Goal: Check status: Check status

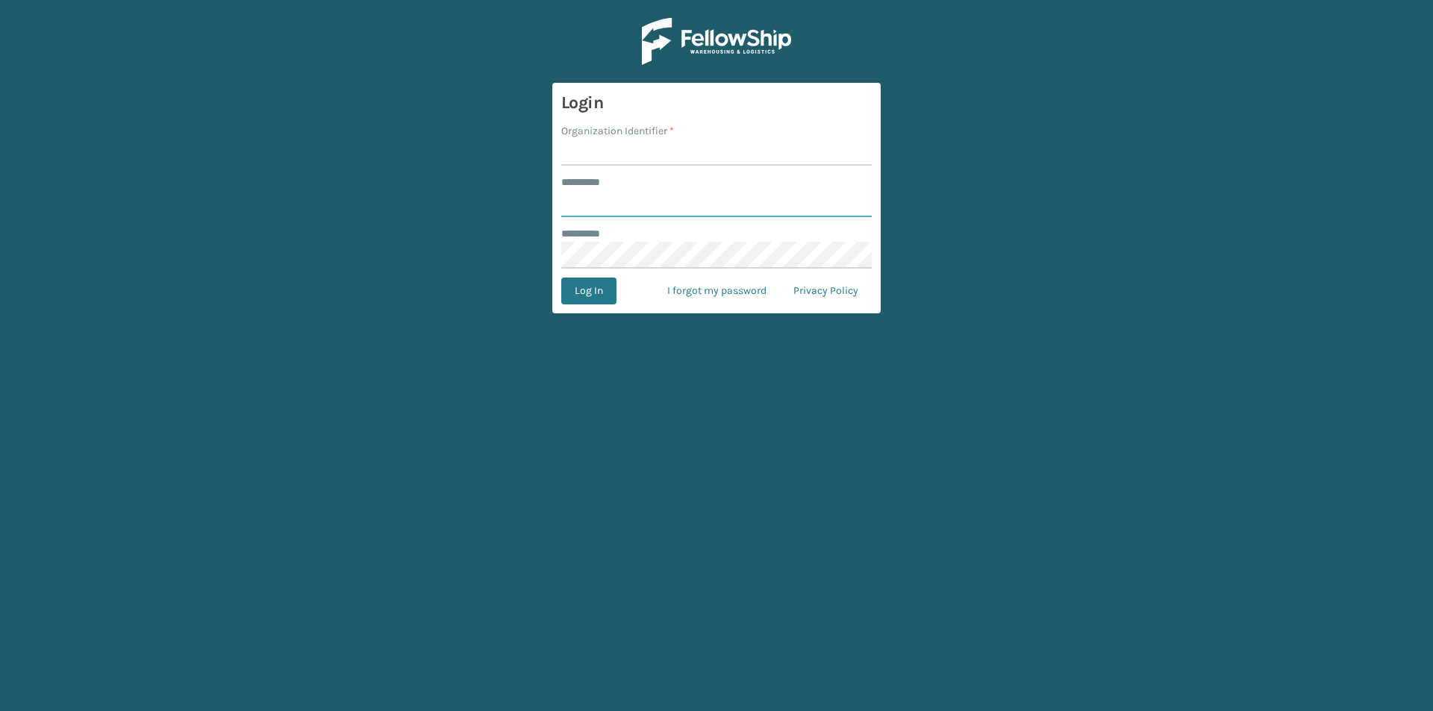
type input "*****"
click at [603, 145] on input "Organization Identifier *" at bounding box center [716, 152] width 311 height 27
type input "LifeStyle"
click at [561, 278] on button "Log In" at bounding box center [588, 291] width 55 height 27
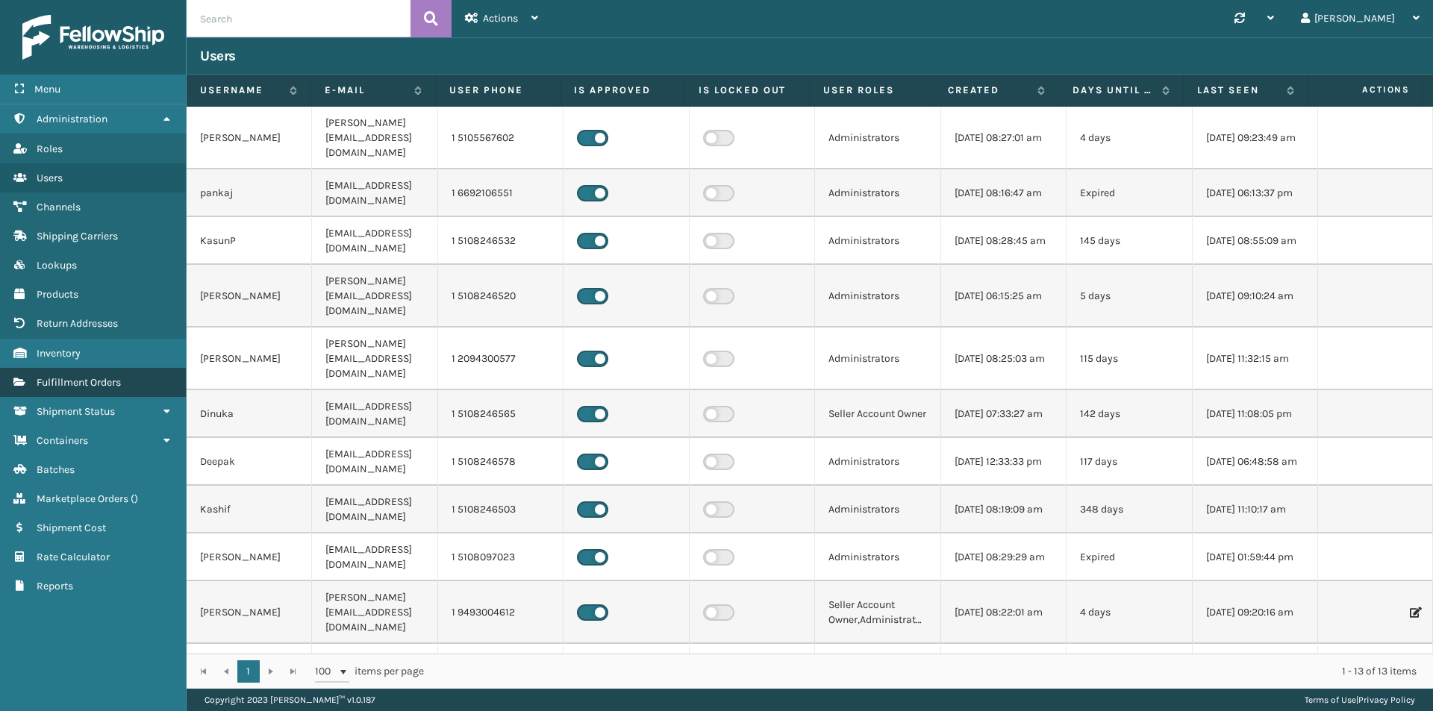
click at [102, 390] on link "Fulfillment Orders" at bounding box center [93, 382] width 186 height 29
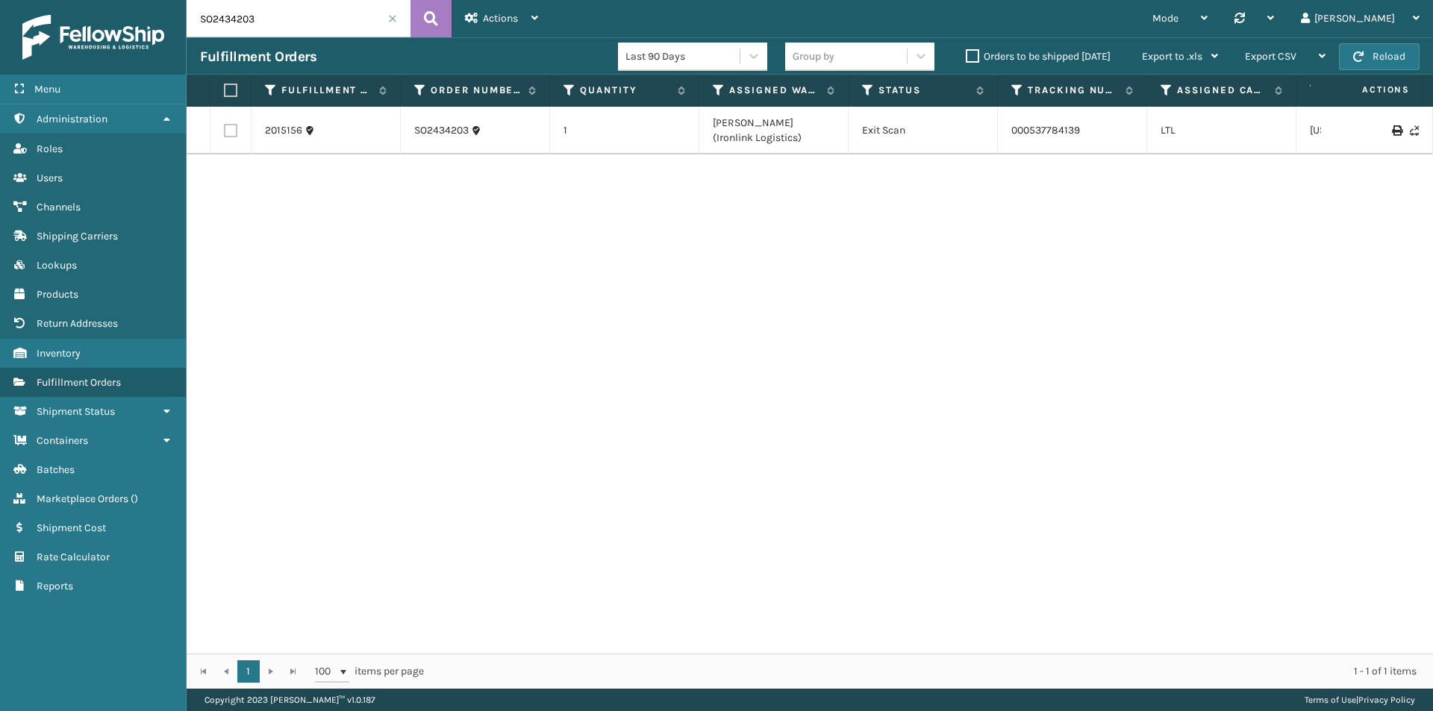
click at [292, 12] on input "SO2434203" at bounding box center [299, 18] width 224 height 37
paste input "7141"
type input "SO2437141"
click at [286, 121] on link "2034585" at bounding box center [286, 123] width 43 height 15
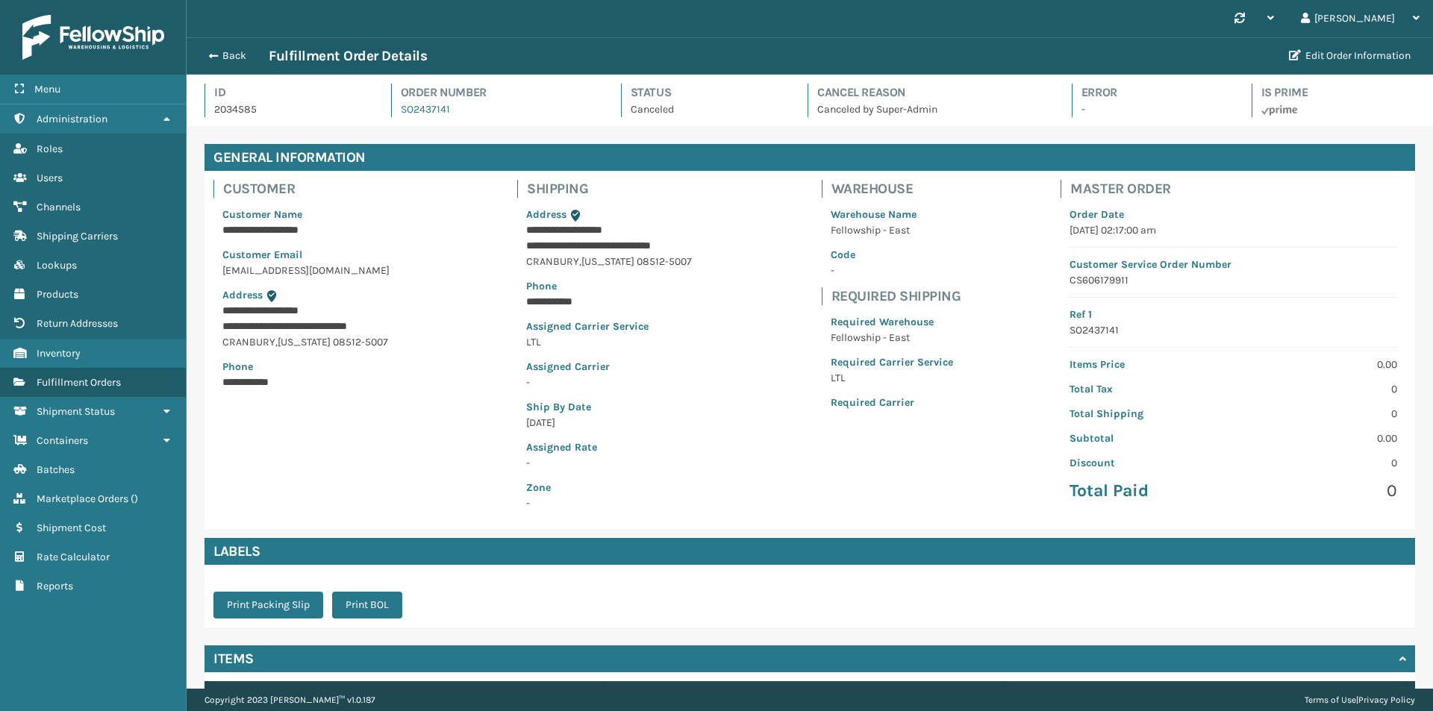
scroll to position [111, 0]
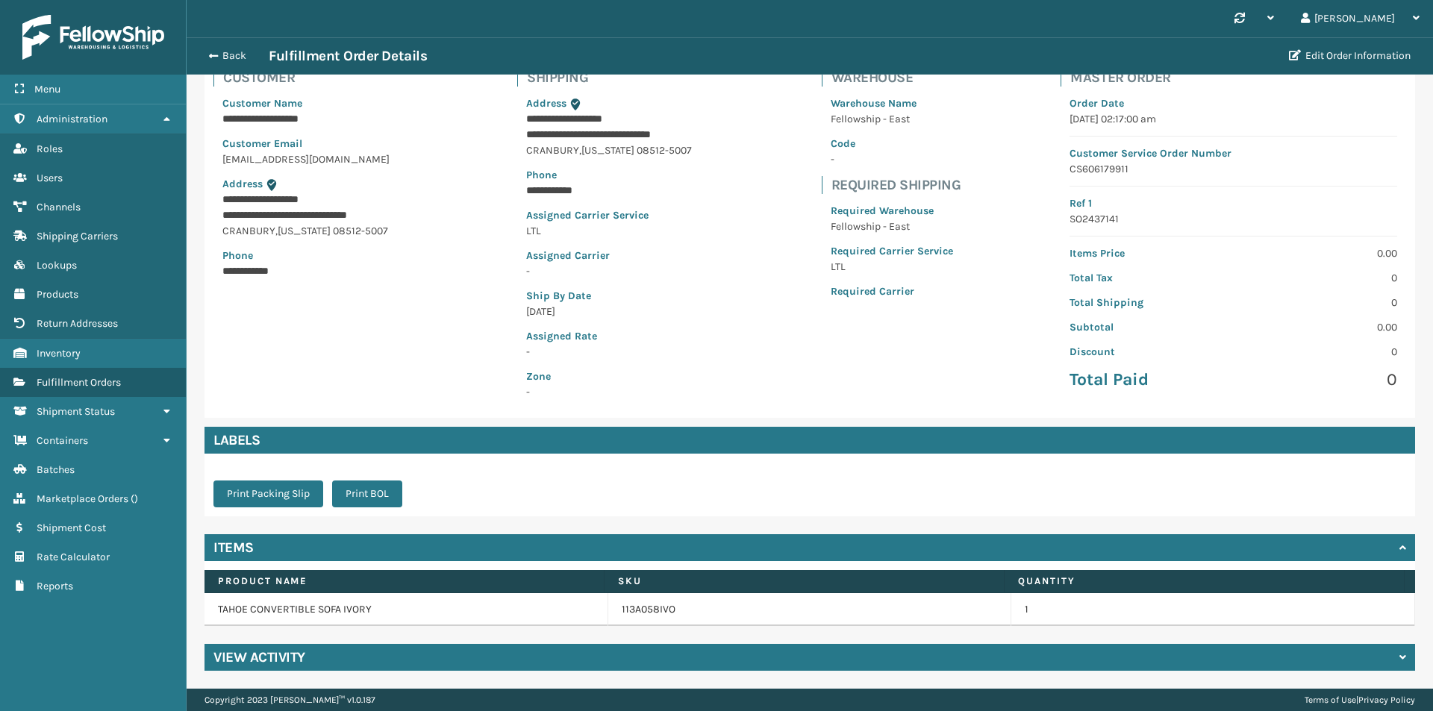
click at [308, 654] on div "View Activity" at bounding box center [810, 657] width 1211 height 27
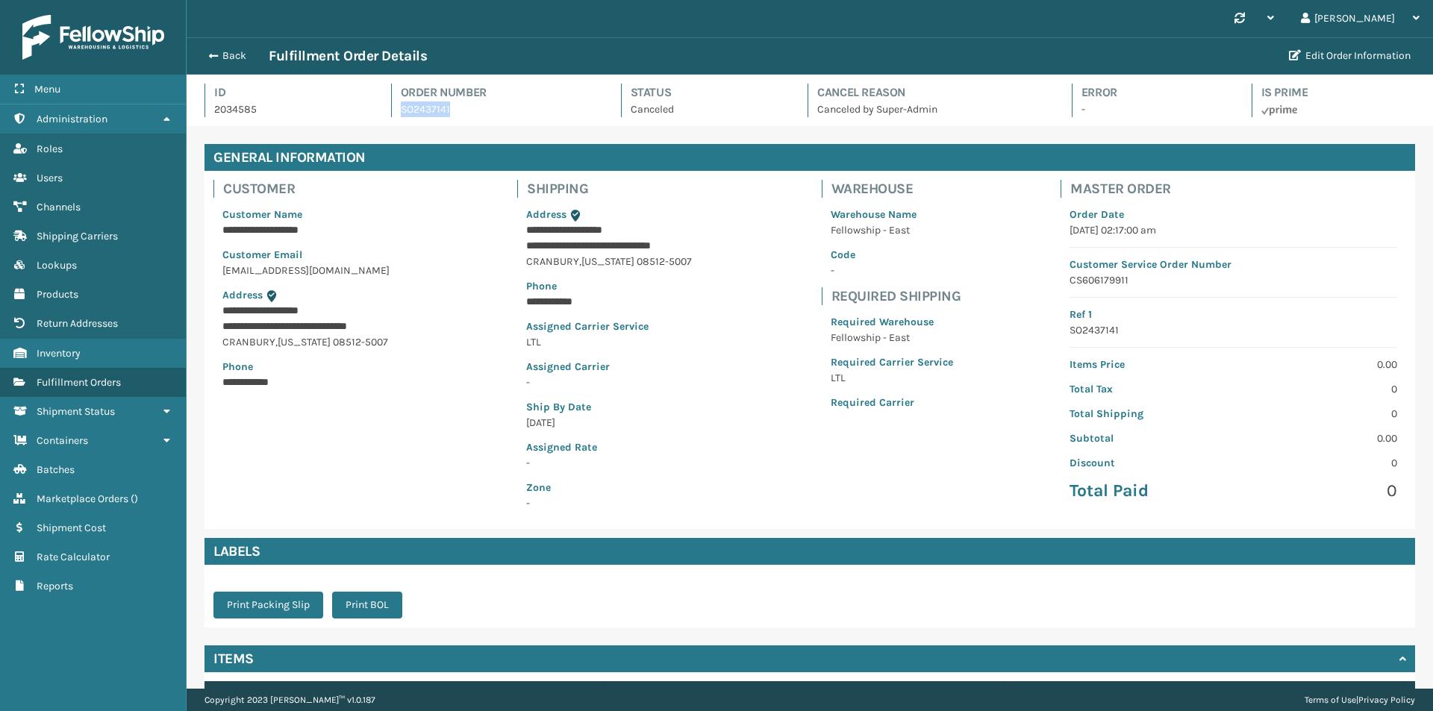
drag, startPoint x: 467, startPoint y: 108, endPoint x: 396, endPoint y: 109, distance: 70.2
click at [396, 109] on div "Order Number SO2437141" at bounding box center [492, 101] width 203 height 34
copy link "SO2437141"
